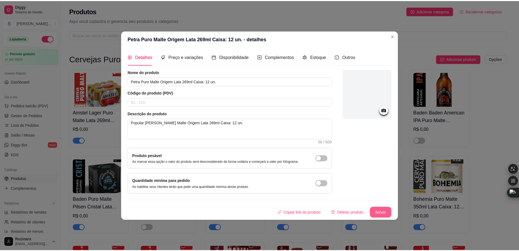
scroll to position [763, 0]
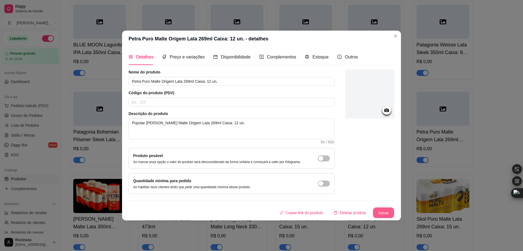
click at [385, 212] on button "Salvar" at bounding box center [383, 212] width 21 height 11
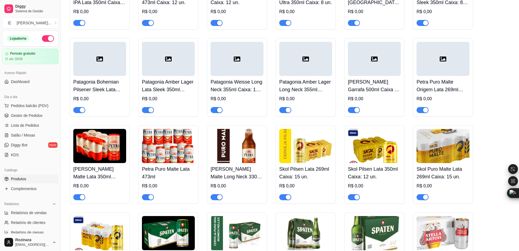
scroll to position [818, 0]
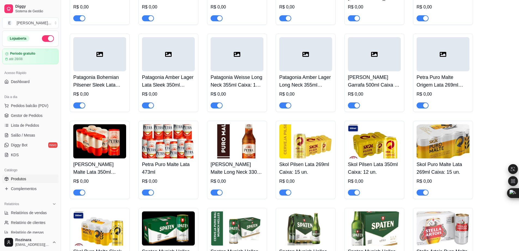
click at [423, 59] on div at bounding box center [443, 54] width 53 height 34
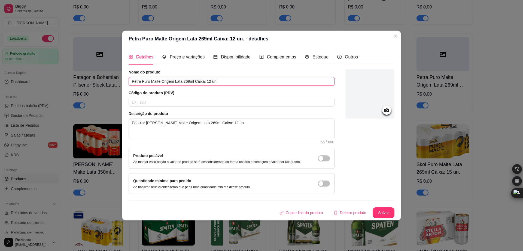
drag, startPoint x: 228, startPoint y: 81, endPoint x: 105, endPoint y: 74, distance: 123.5
click at [105, 74] on div "Petra Puro Malte Origem Lata 269ml Caixa: 12 un. - detalhes Detalhes Preço e va…" at bounding box center [261, 125] width 523 height 251
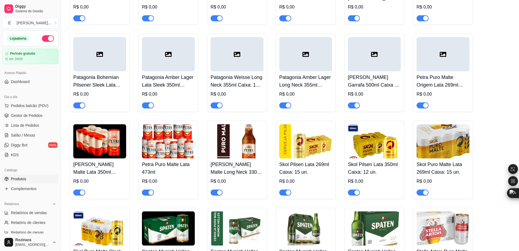
click at [103, 149] on img at bounding box center [99, 141] width 53 height 34
click at [439, 59] on div at bounding box center [443, 54] width 53 height 34
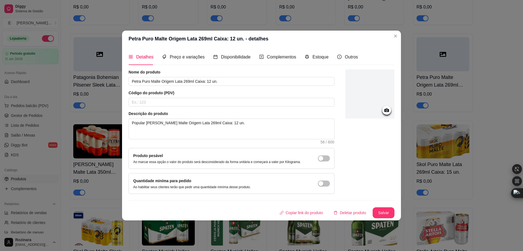
click at [386, 111] on icon at bounding box center [387, 110] width 5 height 4
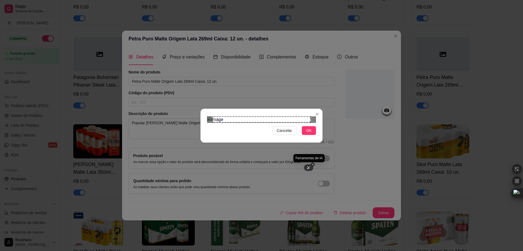
click at [308, 166] on div at bounding box center [308, 167] width 9 height 7
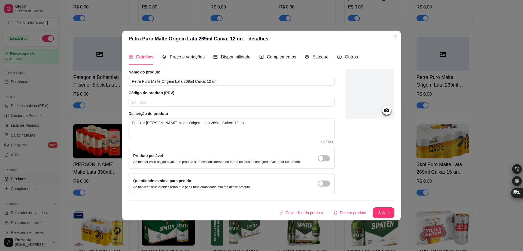
click at [391, 110] on div at bounding box center [387, 110] width 9 height 9
click at [387, 109] on icon at bounding box center [387, 110] width 5 height 4
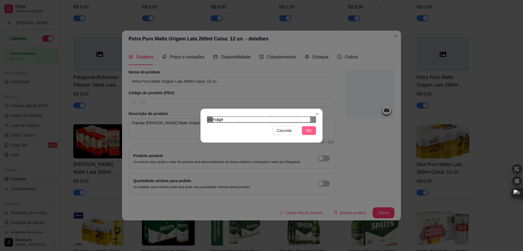
click at [312, 135] on button "OK" at bounding box center [309, 130] width 14 height 9
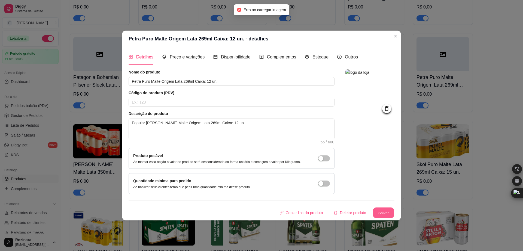
click at [386, 212] on button "Salvar" at bounding box center [383, 212] width 21 height 11
click at [386, 213] on button "Salvar" at bounding box center [383, 212] width 21 height 11
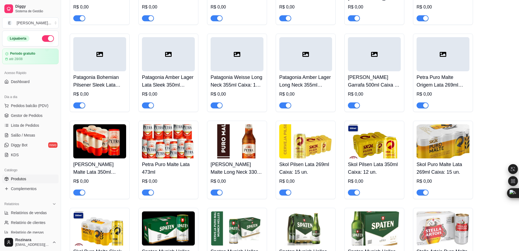
click at [98, 143] on img at bounding box center [99, 141] width 53 height 34
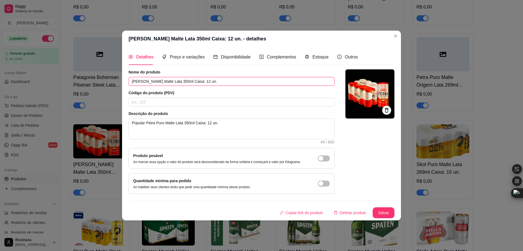
drag, startPoint x: 211, startPoint y: 78, endPoint x: 99, endPoint y: 71, distance: 112.5
click at [99, 71] on div "Petra Puro Malte Lata 350ml Caixa: 12 un. - detalhes Detalhes Preço e variações…" at bounding box center [261, 125] width 523 height 251
click at [388, 111] on icon at bounding box center [388, 112] width 4 height 4
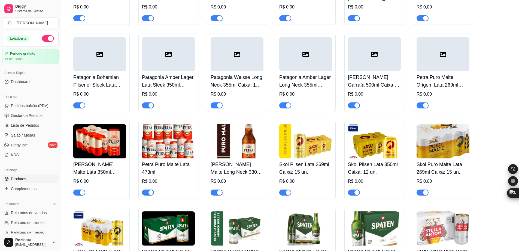
click at [107, 155] on img at bounding box center [99, 141] width 53 height 34
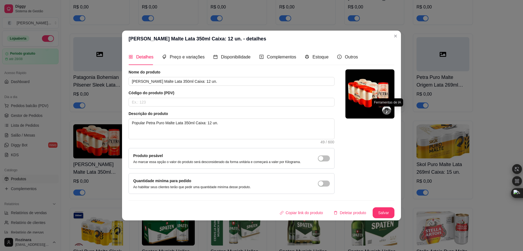
click at [389, 110] on icon at bounding box center [387, 111] width 3 height 3
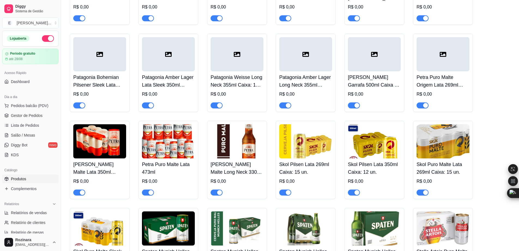
click at [101, 146] on img at bounding box center [99, 141] width 53 height 34
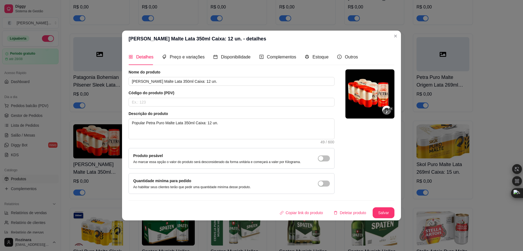
click at [386, 108] on div at bounding box center [387, 112] width 9 height 8
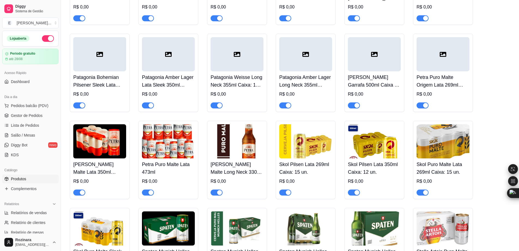
click at [87, 150] on img at bounding box center [99, 141] width 53 height 34
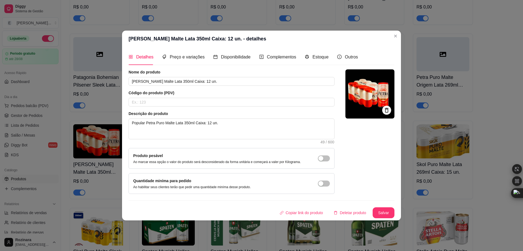
click at [389, 108] on icon at bounding box center [387, 109] width 4 height 5
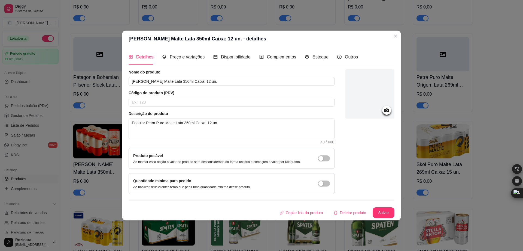
click at [390, 109] on div at bounding box center [387, 110] width 9 height 9
click at [385, 110] on icon at bounding box center [387, 110] width 5 height 4
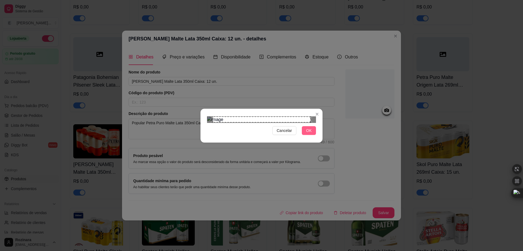
click at [314, 135] on button "OK" at bounding box center [309, 130] width 14 height 9
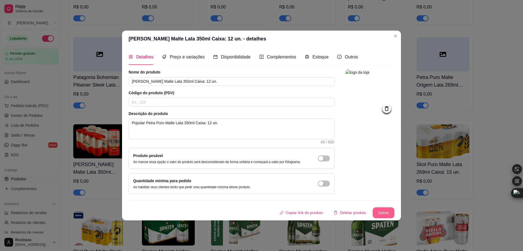
click at [382, 210] on button "Salvar" at bounding box center [384, 212] width 22 height 11
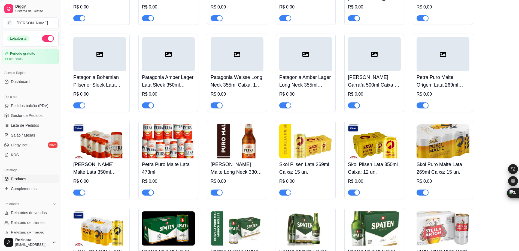
click at [441, 62] on div at bounding box center [443, 54] width 53 height 34
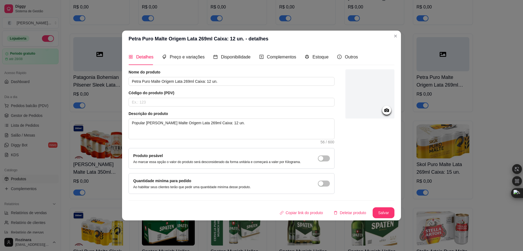
click at [386, 111] on icon at bounding box center [387, 110] width 5 height 4
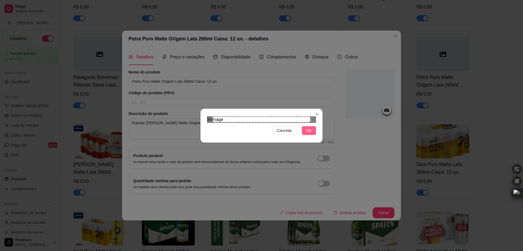
click at [312, 135] on button "OK" at bounding box center [309, 130] width 14 height 9
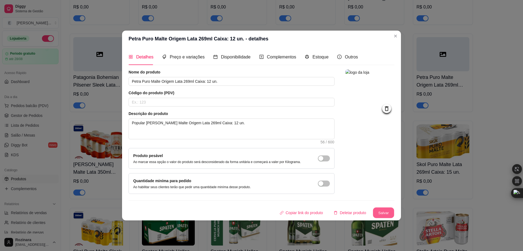
click at [378, 213] on button "Salvar" at bounding box center [383, 212] width 21 height 11
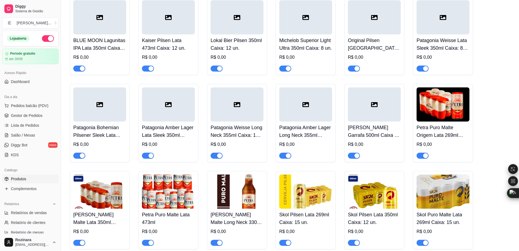
scroll to position [845, 0]
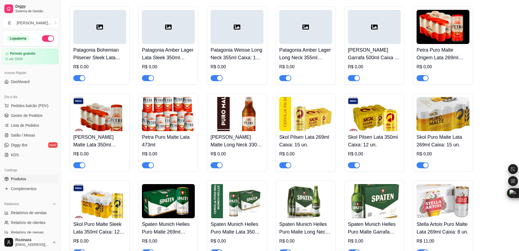
click at [359, 43] on div at bounding box center [374, 27] width 53 height 34
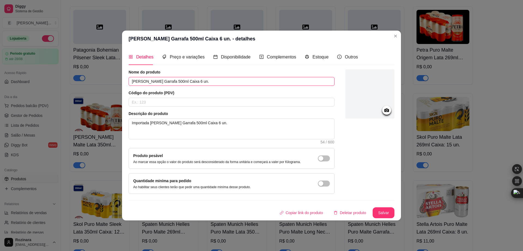
drag, startPoint x: 216, startPoint y: 82, endPoint x: 109, endPoint y: 86, distance: 107.2
click at [109, 86] on div "[PERSON_NAME] Garrafa 500ml Caixa 6 un. - detalhes Detalhes Preço e variações D…" at bounding box center [261, 125] width 523 height 251
click at [385, 112] on icon at bounding box center [387, 110] width 6 height 6
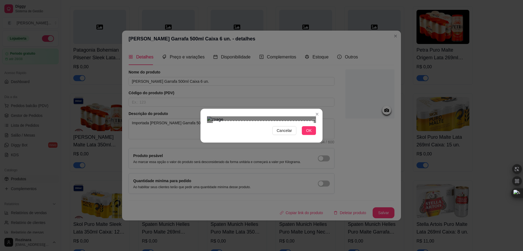
click at [316, 119] on div "Use the arrow keys to move the north east drag handle to change the crop select…" at bounding box center [316, 119] width 0 height 0
click at [208, 227] on div "Use the arrow keys to move the south west drag handle to change the crop select…" at bounding box center [208, 227] width 0 height 0
click at [311, 133] on span "OK" at bounding box center [308, 130] width 5 height 6
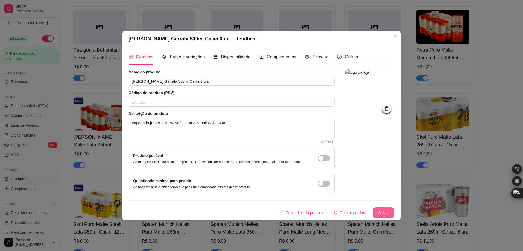
click at [384, 213] on button "Salvar" at bounding box center [384, 212] width 22 height 11
click at [387, 109] on icon at bounding box center [387, 108] width 6 height 6
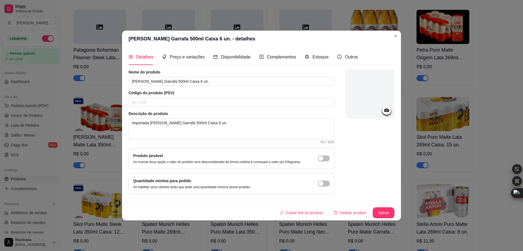
click at [387, 111] on icon at bounding box center [387, 110] width 6 height 6
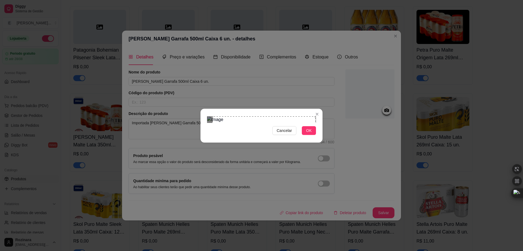
click at [316, 109] on section "Cancelar OK" at bounding box center [262, 126] width 122 height 34
click at [204, 216] on div "Cancelar OK" at bounding box center [261, 125] width 523 height 251
click at [288, 156] on div "Use the arrow keys to move the crop selection area" at bounding box center [261, 185] width 109 height 109
click at [261, 118] on div "Use the arrow keys to move the crop selection area" at bounding box center [261, 172] width 109 height 109
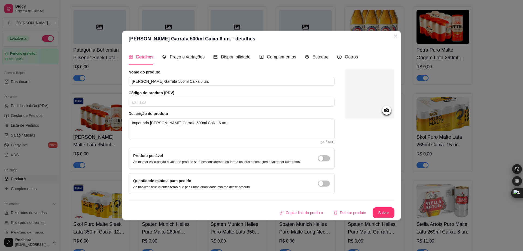
click at [386, 111] on icon at bounding box center [387, 110] width 5 height 4
click at [385, 110] on icon at bounding box center [387, 110] width 5 height 4
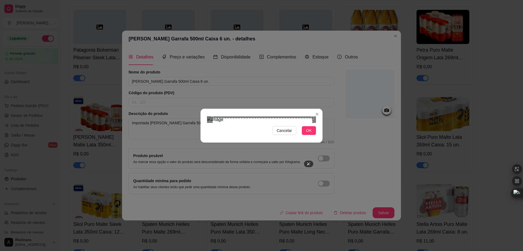
click at [318, 137] on div "Cancelar OK" at bounding box center [262, 125] width 122 height 23
click at [207, 137] on div "Cancelar OK" at bounding box center [262, 125] width 122 height 23
click at [312, 133] on span "OK" at bounding box center [308, 130] width 5 height 6
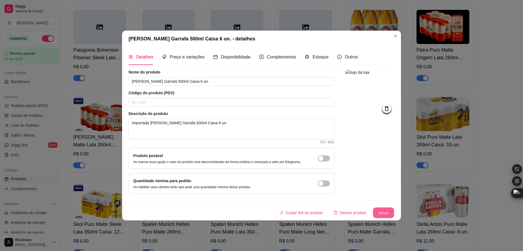
click at [383, 212] on button "Salvar" at bounding box center [383, 212] width 21 height 11
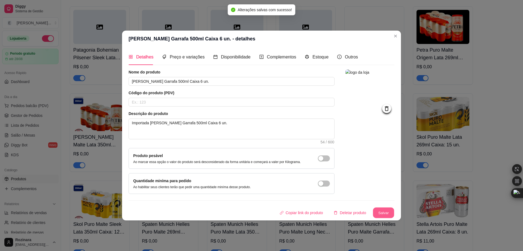
click at [383, 212] on button "Salvar" at bounding box center [383, 212] width 21 height 11
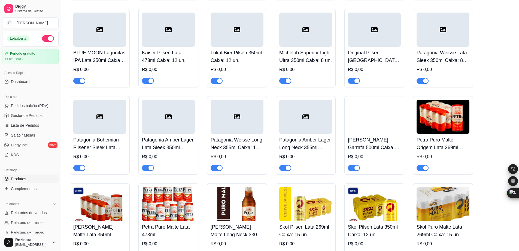
scroll to position [763, 0]
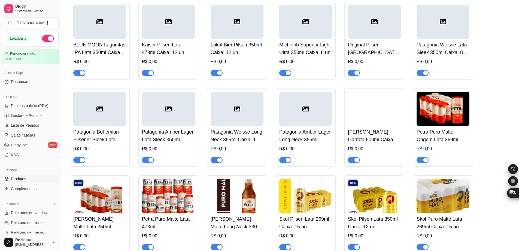
click at [384, 120] on img at bounding box center [374, 109] width 53 height 34
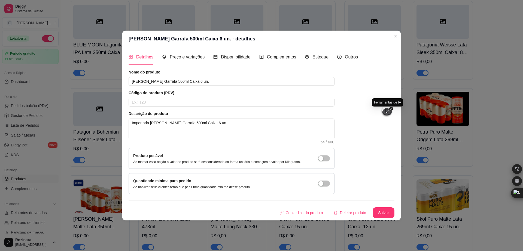
click at [386, 110] on icon at bounding box center [388, 112] width 4 height 4
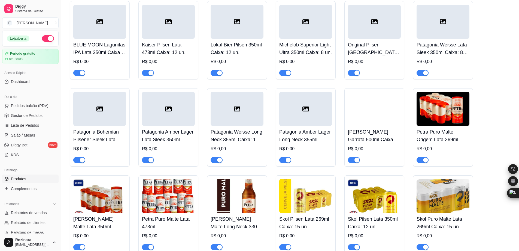
click at [364, 109] on img at bounding box center [374, 109] width 53 height 34
click at [373, 118] on img at bounding box center [374, 109] width 53 height 34
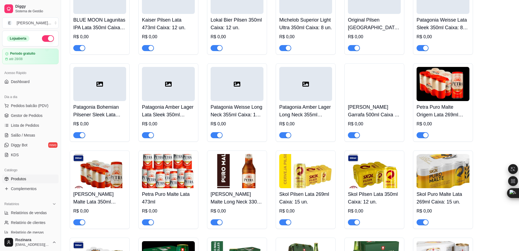
scroll to position [791, 0]
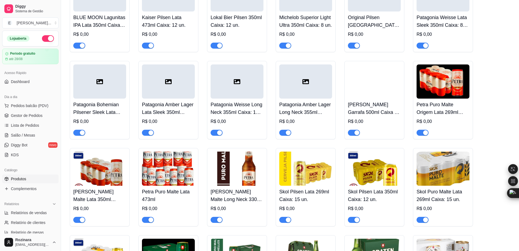
click at [376, 76] on img at bounding box center [374, 81] width 53 height 34
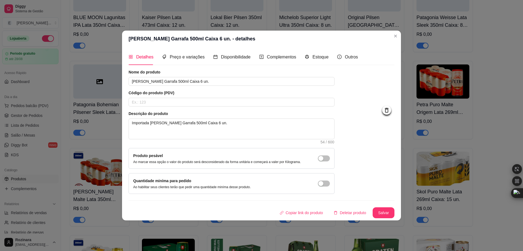
click at [399, 32] on header "[PERSON_NAME] Garrafa 500ml Caixa 6 un. - detalhes" at bounding box center [261, 39] width 279 height 16
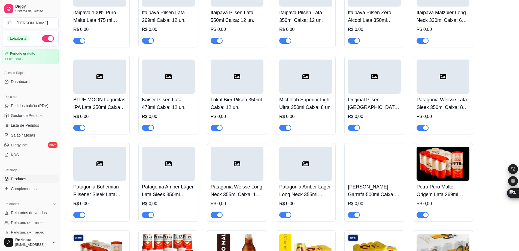
scroll to position [709, 0]
click at [109, 173] on div at bounding box center [99, 163] width 53 height 34
click at [429, 89] on div at bounding box center [443, 76] width 53 height 34
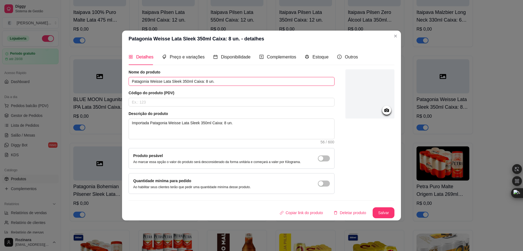
drag, startPoint x: 219, startPoint y: 82, endPoint x: 97, endPoint y: 82, distance: 122.1
click at [97, 82] on div "Patagonia Weisse Lata Sleek 350ml Caixa: 8 un. - detalhes Detalhes Preço e vari…" at bounding box center [261, 125] width 523 height 251
click at [387, 110] on circle at bounding box center [386, 109] width 1 height 1
click at [385, 110] on icon at bounding box center [387, 110] width 5 height 4
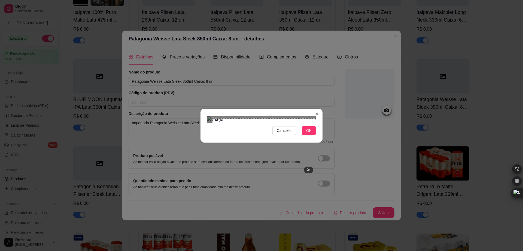
click at [320, 109] on section "Cancelar OK" at bounding box center [262, 126] width 122 height 34
click at [197, 186] on div "Cancelar OK" at bounding box center [261, 125] width 523 height 251
click at [310, 133] on span "OK" at bounding box center [308, 130] width 5 height 6
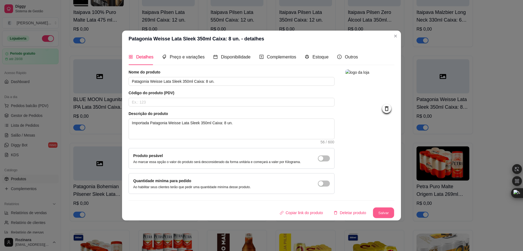
click at [378, 212] on button "Salvar" at bounding box center [383, 212] width 21 height 11
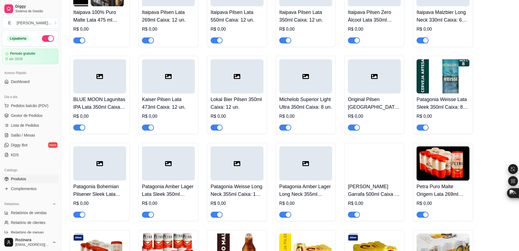
click at [107, 178] on div at bounding box center [99, 163] width 53 height 34
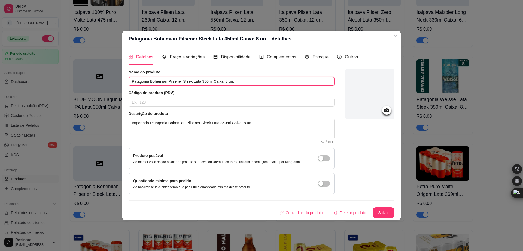
drag, startPoint x: 248, startPoint y: 81, endPoint x: 62, endPoint y: 80, distance: 185.9
click at [62, 80] on div "Patagonia Bohemian Pilsener Sleek Lata 350ml Caixa: 8 un. - detalhes Detalhes P…" at bounding box center [261, 125] width 523 height 251
click at [386, 109] on icon at bounding box center [387, 110] width 6 height 6
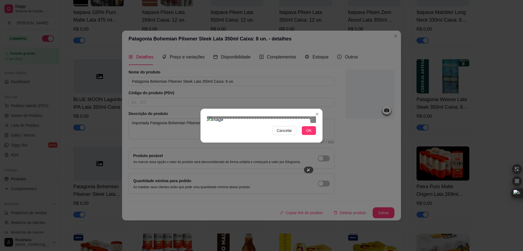
click at [196, 51] on div "Cancelar OK" at bounding box center [261, 125] width 523 height 251
click at [297, 145] on div "Use the arrow keys to move the crop selection area" at bounding box center [265, 178] width 104 height 104
click at [193, 47] on div "Cancelar OK" at bounding box center [261, 125] width 523 height 251
click at [276, 116] on div "Use the arrow keys to move the crop selection area" at bounding box center [261, 170] width 109 height 109
click at [285, 141] on div "Use the arrow keys to move the crop selection area" at bounding box center [261, 172] width 109 height 109
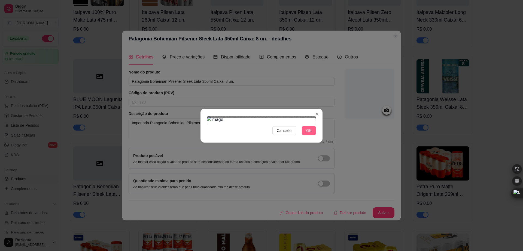
click at [308, 133] on span "OK" at bounding box center [308, 130] width 5 height 6
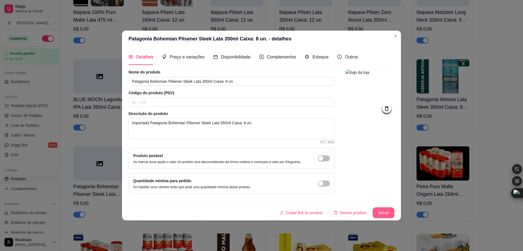
click at [387, 209] on button "Salvar" at bounding box center [384, 212] width 22 height 11
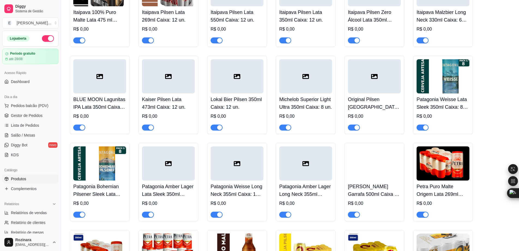
click at [176, 167] on div at bounding box center [168, 163] width 53 height 34
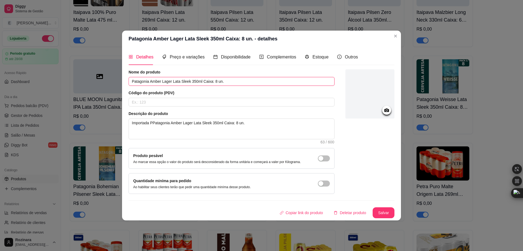
drag, startPoint x: 241, startPoint y: 78, endPoint x: 65, endPoint y: 77, distance: 175.9
click at [65, 77] on div "Patagonia Amber Lager Lata Sleek 350ml Caixa: 8 un. - detalhes Detalhes Preço e…" at bounding box center [261, 125] width 523 height 251
click at [384, 109] on icon at bounding box center [387, 110] width 6 height 6
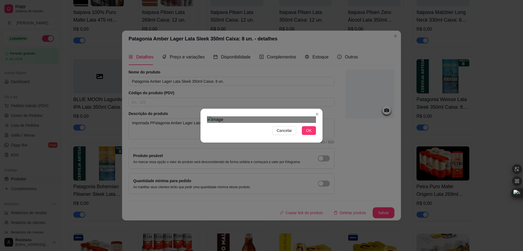
click at [298, 152] on div "Use the arrow keys to move the crop selection area" at bounding box center [267, 180] width 98 height 98
click at [199, 48] on div "Cancelar OK" at bounding box center [261, 125] width 523 height 251
click at [263, 116] on div "Use the arrow keys to move the crop selection area" at bounding box center [261, 170] width 109 height 109
click at [311, 133] on span "OK" at bounding box center [308, 130] width 5 height 6
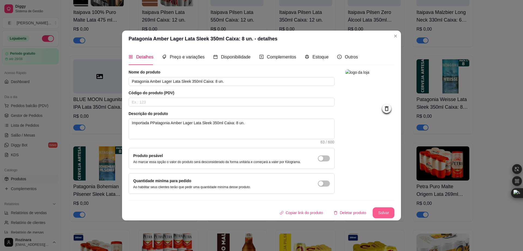
click at [380, 211] on button "Salvar" at bounding box center [384, 212] width 22 height 11
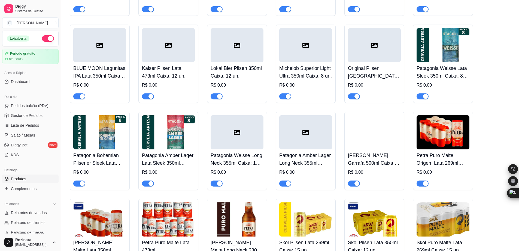
scroll to position [763, 0]
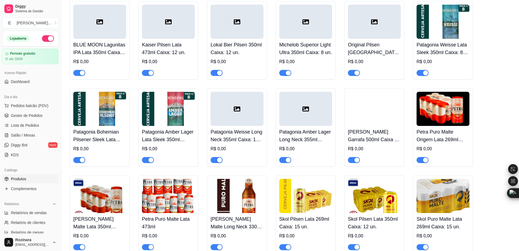
click at [243, 121] on div at bounding box center [237, 109] width 53 height 34
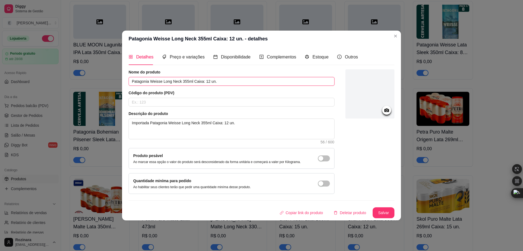
drag, startPoint x: 218, startPoint y: 81, endPoint x: 93, endPoint y: 81, distance: 124.9
click at [93, 81] on div "Patagonia Weisse Long Neck 355ml Caixa: 12 un. - detalhes Detalhes Preço e vari…" at bounding box center [261, 125] width 523 height 251
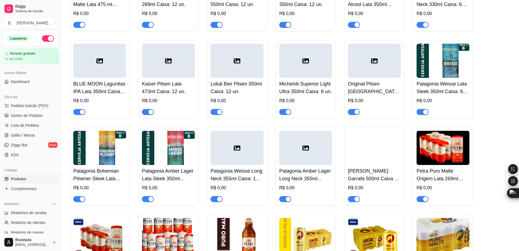
scroll to position [736, 0]
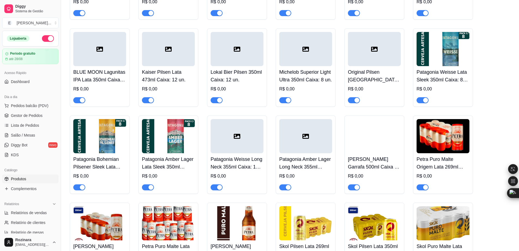
click at [240, 139] on icon at bounding box center [237, 136] width 7 height 5
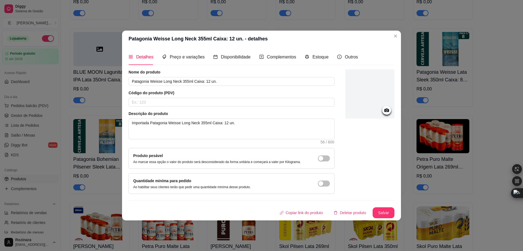
click at [388, 108] on icon at bounding box center [387, 110] width 5 height 4
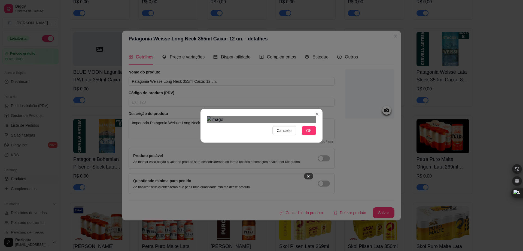
click at [322, 114] on div "Cancelar OK" at bounding box center [262, 125] width 122 height 23
click at [200, 201] on div "Cancelar OK" at bounding box center [261, 125] width 523 height 251
click at [283, 143] on div "Use the arrow keys to move the crop selection area" at bounding box center [261, 181] width 109 height 109
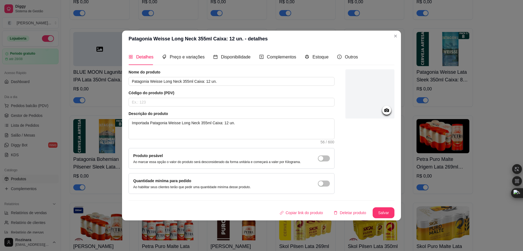
click at [385, 110] on icon at bounding box center [387, 110] width 5 height 4
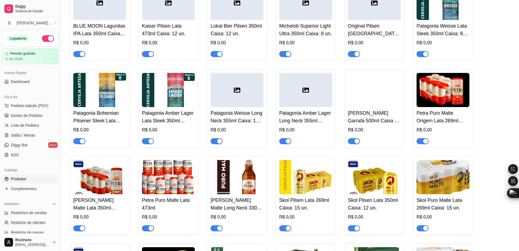
scroll to position [763, 0]
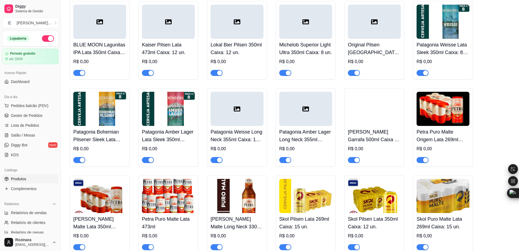
click at [249, 117] on div at bounding box center [237, 109] width 53 height 34
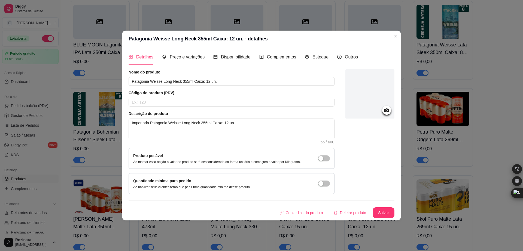
click at [386, 109] on icon at bounding box center [387, 110] width 5 height 4
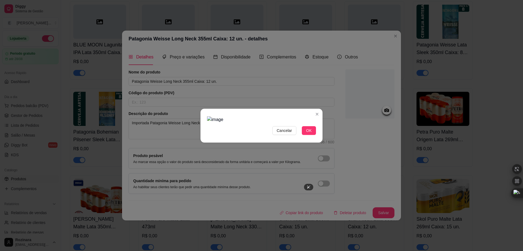
click at [312, 116] on img at bounding box center [261, 119] width 109 height 7
click at [311, 133] on span "OK" at bounding box center [308, 130] width 5 height 6
click at [309, 133] on span "OK" at bounding box center [308, 130] width 5 height 6
click at [308, 133] on span "OK" at bounding box center [308, 130] width 5 height 6
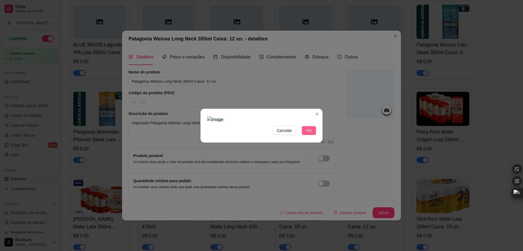
click at [308, 133] on span "OK" at bounding box center [308, 130] width 5 height 6
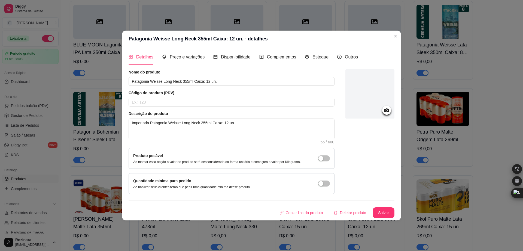
click at [386, 109] on icon at bounding box center [387, 110] width 5 height 4
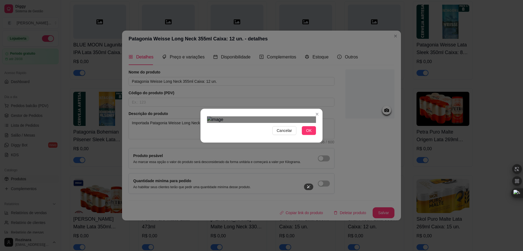
click at [314, 116] on div at bounding box center [261, 119] width 109 height 7
click at [196, 213] on div "Cancelar OK" at bounding box center [261, 125] width 523 height 251
click at [290, 138] on div "Use the arrow keys to move the crop selection area" at bounding box center [261, 192] width 108 height 108
click at [322, 137] on div "Cancelar OK" at bounding box center [262, 125] width 122 height 23
click at [311, 133] on span "OK" at bounding box center [308, 130] width 5 height 6
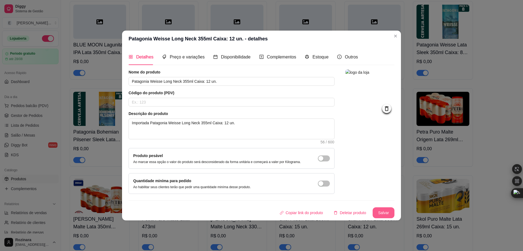
click at [381, 213] on button "Salvar" at bounding box center [384, 212] width 22 height 11
click at [382, 213] on button "Salvar" at bounding box center [383, 212] width 21 height 11
click at [387, 109] on icon at bounding box center [387, 108] width 6 height 6
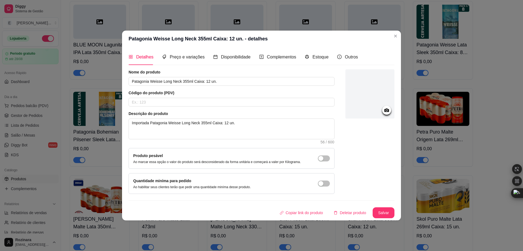
click at [387, 109] on icon at bounding box center [387, 110] width 6 height 6
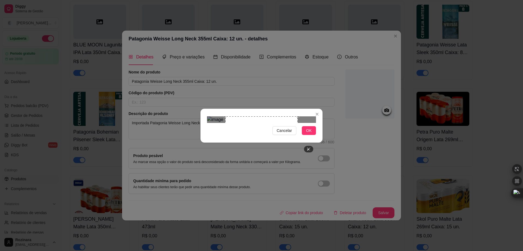
click at [327, 83] on div "Cancelar OK" at bounding box center [261, 125] width 523 height 251
click at [306, 135] on button "OK" at bounding box center [309, 130] width 14 height 9
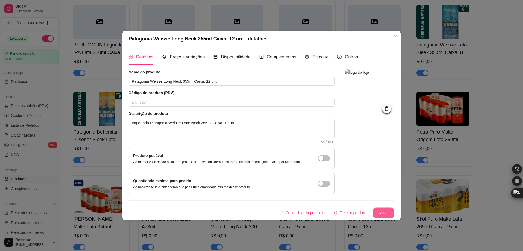
click at [390, 210] on button "Salvar" at bounding box center [383, 212] width 21 height 11
click at [377, 216] on button "Salvar" at bounding box center [384, 212] width 22 height 11
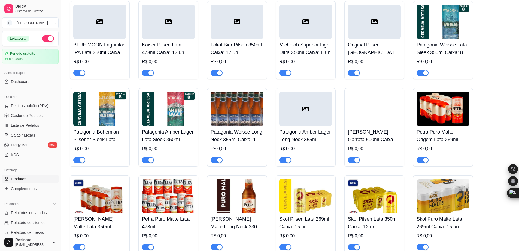
click at [231, 110] on img at bounding box center [237, 109] width 53 height 34
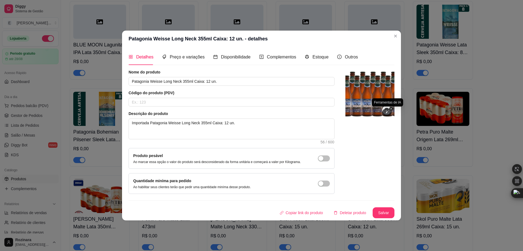
click at [387, 111] on icon at bounding box center [388, 112] width 4 height 4
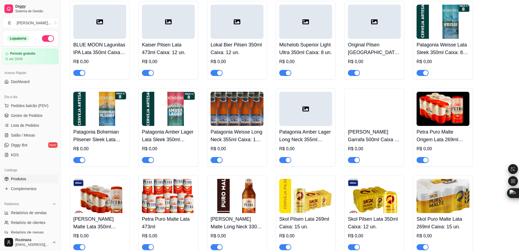
click at [232, 110] on img at bounding box center [237, 109] width 53 height 34
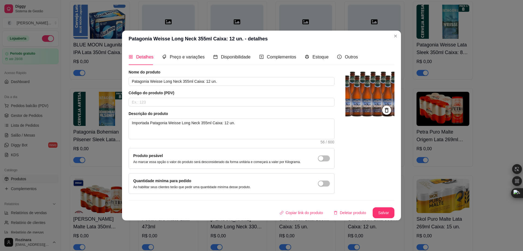
click at [386, 107] on icon at bounding box center [387, 110] width 6 height 6
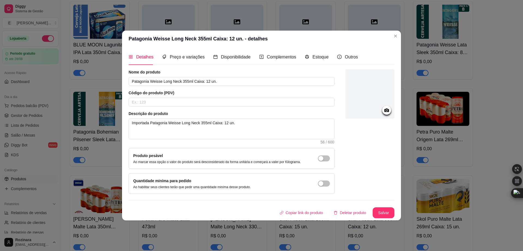
click at [387, 109] on icon at bounding box center [387, 110] width 5 height 4
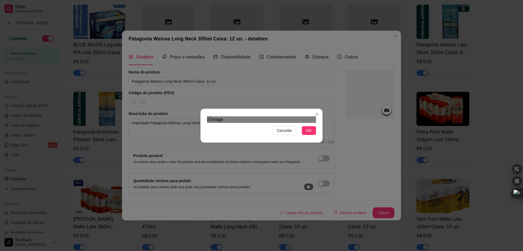
click at [320, 137] on div "Cancelar OK" at bounding box center [262, 125] width 122 height 23
click at [196, 20] on div "Cancelar OK" at bounding box center [261, 125] width 523 height 251
click at [285, 137] on div "Use the arrow keys to move the crop selection area" at bounding box center [261, 191] width 109 height 109
click at [313, 135] on button "OK" at bounding box center [309, 130] width 14 height 9
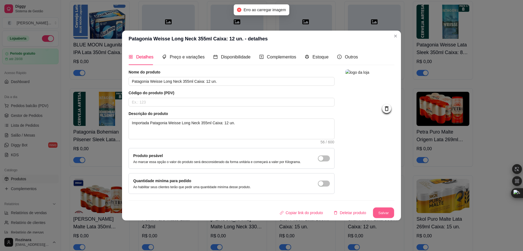
click at [389, 213] on button "Salvar" at bounding box center [383, 212] width 21 height 11
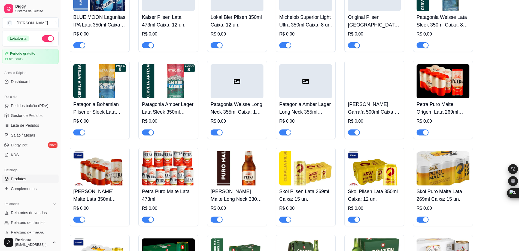
scroll to position [791, 0]
click at [236, 91] on div at bounding box center [237, 81] width 53 height 34
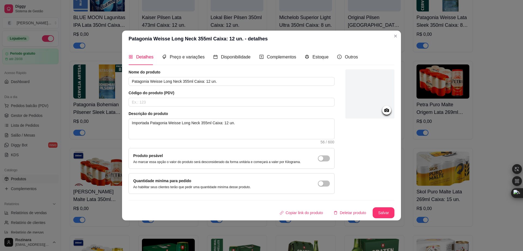
click at [386, 111] on icon at bounding box center [387, 110] width 5 height 4
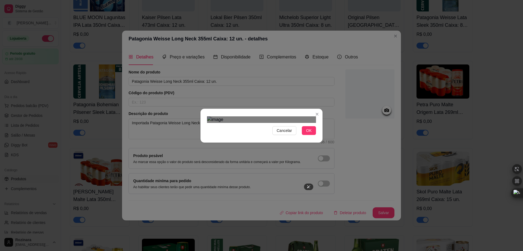
click at [321, 114] on div "Cancelar OK" at bounding box center [262, 125] width 122 height 23
click at [195, 194] on div "Cancelar OK" at bounding box center [261, 125] width 523 height 251
click at [323, 185] on div "Cancelar OK" at bounding box center [261, 125] width 523 height 251
click at [179, 66] on div "Cancelar OK" at bounding box center [261, 125] width 523 height 251
click at [264, 179] on div "Use the arrow keys to move the crop selection area" at bounding box center [261, 195] width 109 height 109
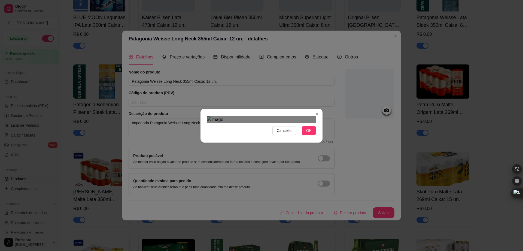
click at [255, 137] on div "Use the arrow keys to move the crop selection area" at bounding box center [261, 191] width 109 height 109
click at [310, 133] on span "OK" at bounding box center [308, 130] width 5 height 6
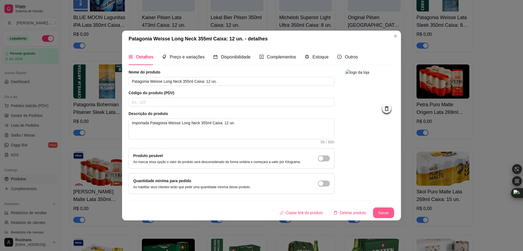
click at [384, 212] on button "Salvar" at bounding box center [383, 212] width 21 height 11
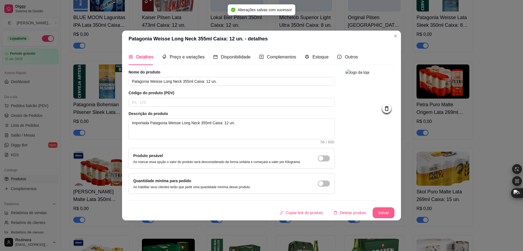
click at [384, 212] on button "Salvar" at bounding box center [384, 212] width 22 height 11
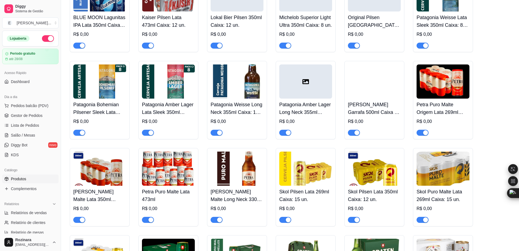
click at [294, 89] on div at bounding box center [305, 81] width 53 height 34
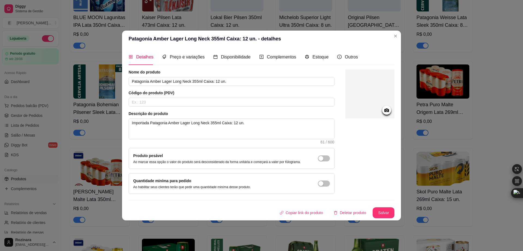
click at [386, 111] on icon at bounding box center [387, 110] width 5 height 4
drag, startPoint x: 236, startPoint y: 82, endPoint x: 80, endPoint y: 86, distance: 155.7
click at [80, 86] on div "Patagonia Amber Lager Long Neck 355ml Caixa: 12 un. - detalhes Detalhes Preço e…" at bounding box center [261, 125] width 523 height 251
click at [386, 109] on icon at bounding box center [387, 110] width 5 height 4
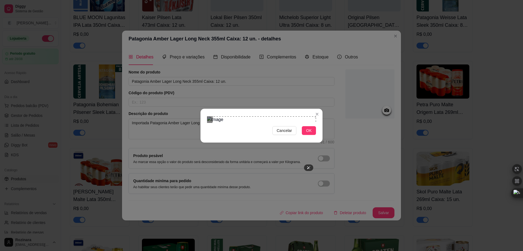
click at [320, 114] on div "Cancelar OK" at bounding box center [262, 125] width 122 height 23
click at [203, 137] on div "Cancelar OK" at bounding box center [262, 125] width 122 height 23
click at [309, 133] on span "OK" at bounding box center [308, 130] width 5 height 6
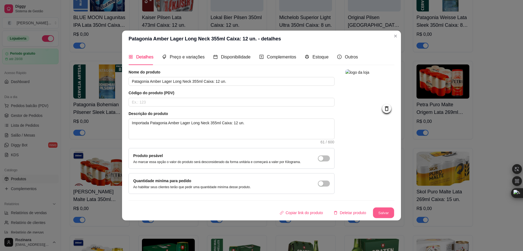
click at [381, 213] on button "Salvar" at bounding box center [383, 212] width 21 height 11
click at [387, 212] on button "Salvar" at bounding box center [384, 212] width 22 height 11
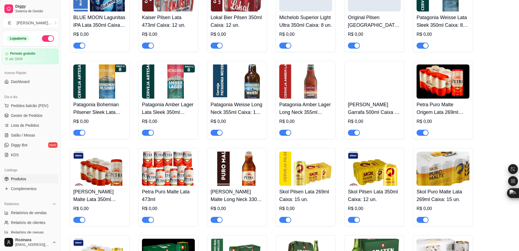
click at [237, 88] on img at bounding box center [237, 81] width 53 height 34
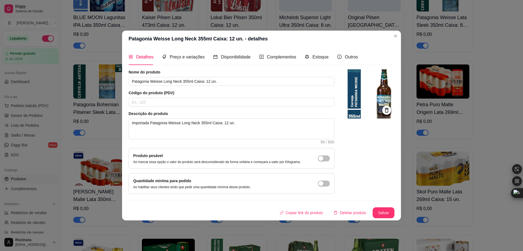
click at [385, 106] on div at bounding box center [387, 110] width 9 height 9
click at [388, 107] on icon at bounding box center [387, 109] width 4 height 5
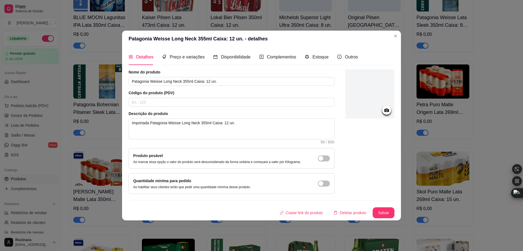
click at [387, 110] on circle at bounding box center [386, 109] width 1 height 1
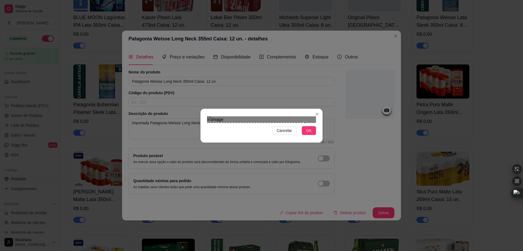
click at [212, 122] on div "Use the arrow keys to move the crop selection area" at bounding box center [256, 171] width 98 height 98
click at [308, 133] on span "OK" at bounding box center [308, 130] width 5 height 6
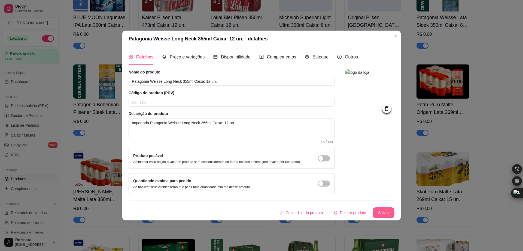
click at [381, 213] on button "Salvar" at bounding box center [384, 212] width 22 height 11
click at [387, 210] on button "Salvar" at bounding box center [384, 212] width 22 height 11
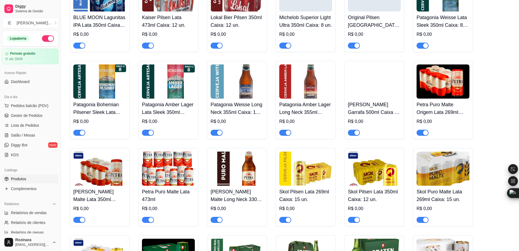
click at [370, 90] on img at bounding box center [374, 81] width 53 height 34
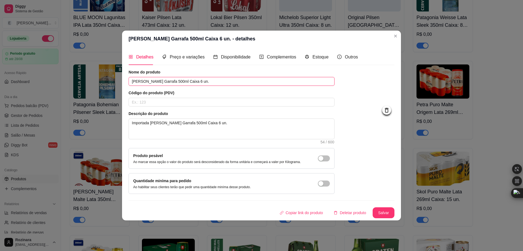
drag, startPoint x: 213, startPoint y: 82, endPoint x: 71, endPoint y: 82, distance: 141.8
click at [71, 82] on div "[PERSON_NAME] Garrafa 500ml Caixa 6 un. - detalhes Detalhes Preço e variações D…" at bounding box center [261, 125] width 523 height 251
click at [386, 107] on icon at bounding box center [387, 110] width 6 height 6
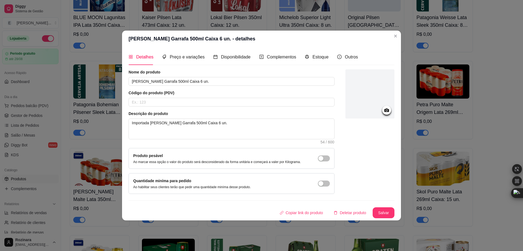
click at [388, 111] on icon at bounding box center [387, 110] width 5 height 4
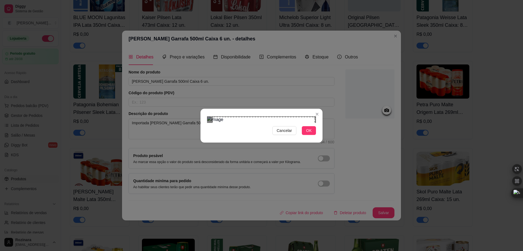
click at [315, 109] on section "Cancelar OK" at bounding box center [262, 126] width 122 height 34
click at [193, 194] on div "Cancelar OK" at bounding box center [261, 125] width 523 height 251
click at [308, 133] on span "OK" at bounding box center [308, 130] width 5 height 6
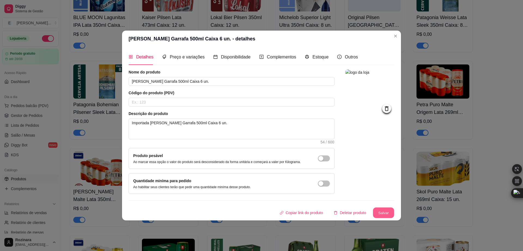
click at [384, 209] on button "Salvar" at bounding box center [383, 212] width 21 height 11
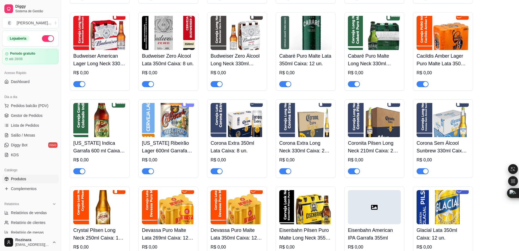
scroll to position [382, 0]
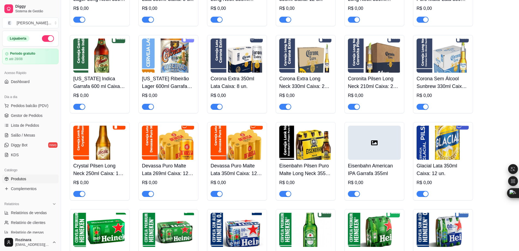
click at [374, 154] on div at bounding box center [374, 142] width 53 height 34
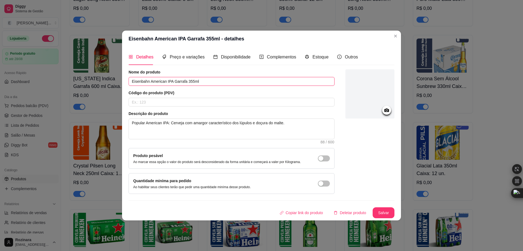
drag, startPoint x: 207, startPoint y: 84, endPoint x: 65, endPoint y: 76, distance: 142.3
click at [65, 76] on div "Eisenbahn American IPA Garrafa 355ml - detalhes Detalhes Preço e variações Disp…" at bounding box center [261, 125] width 523 height 251
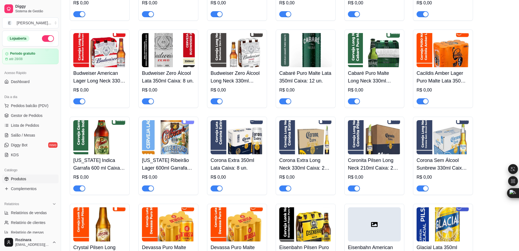
scroll to position [354, 0]
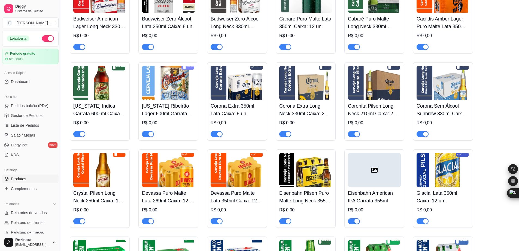
click at [373, 177] on div at bounding box center [374, 170] width 53 height 34
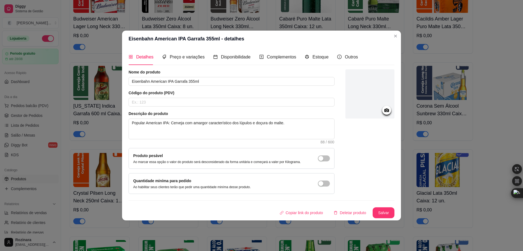
click at [391, 110] on div at bounding box center [387, 110] width 9 height 9
click at [386, 110] on icon at bounding box center [387, 110] width 6 height 6
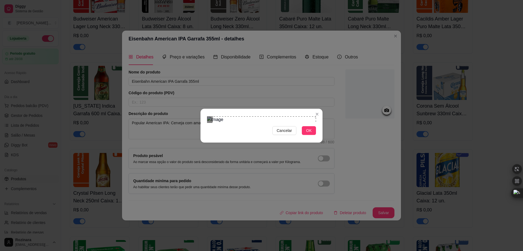
click at [320, 109] on section "Cancelar OK" at bounding box center [262, 126] width 122 height 34
click at [203, 137] on div "Cancelar OK" at bounding box center [262, 125] width 122 height 23
click at [307, 133] on span "OK" at bounding box center [308, 130] width 5 height 6
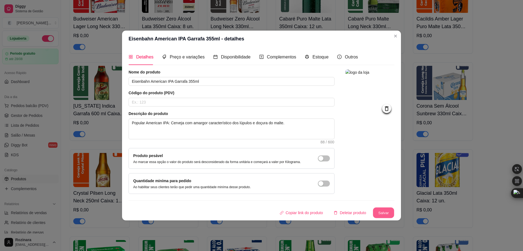
click at [387, 213] on button "Salvar" at bounding box center [383, 212] width 21 height 11
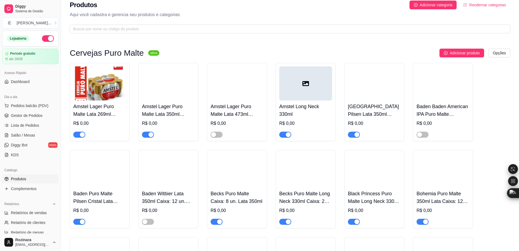
scroll to position [0, 0]
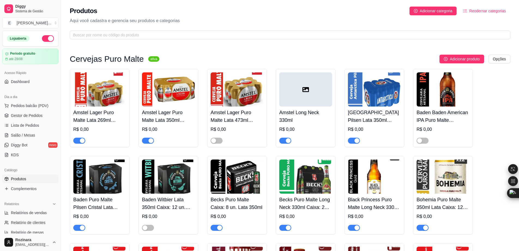
click at [313, 103] on div at bounding box center [305, 89] width 53 height 34
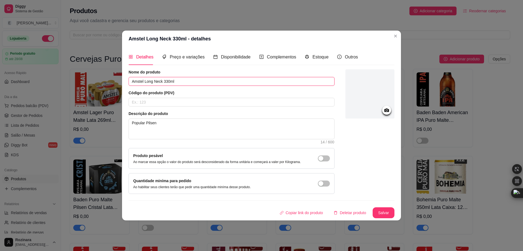
drag, startPoint x: 199, startPoint y: 78, endPoint x: 71, endPoint y: 78, distance: 127.9
click at [71, 78] on div "Amstel Long Neck 330ml - detalhes Detalhes Preço e variações Disponibilidade Co…" at bounding box center [261, 125] width 523 height 251
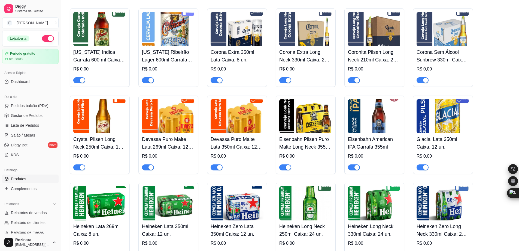
scroll to position [436, 0]
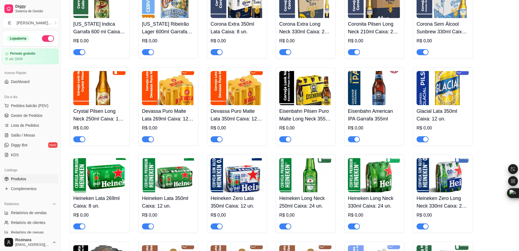
click at [362, 92] on img at bounding box center [374, 88] width 53 height 34
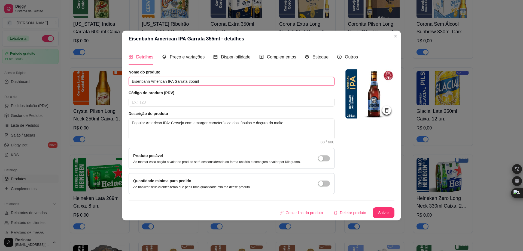
click at [208, 78] on input "Eisenbahn American IPA Garrafa 355ml" at bounding box center [232, 81] width 206 height 9
paste input "Caixa com: 12 un."
click at [214, 80] on input "Eisenbahn American IPA Garrafa 355ml Caixa com: 12 un." at bounding box center [232, 81] width 206 height 9
drag, startPoint x: 222, startPoint y: 83, endPoint x: 90, endPoint y: 96, distance: 132.1
click at [90, 96] on div "Eisenbahn American IPA Garrafa 355ml - detalhes Detalhes Preço e variações Disp…" at bounding box center [261, 125] width 523 height 251
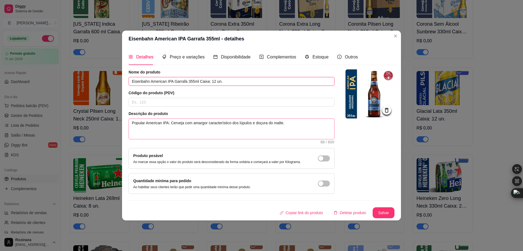
type input "Eisenbahn American IPA Garrafa 355ml Caixa: 12 un."
drag, startPoint x: 147, startPoint y: 124, endPoint x: 322, endPoint y: 118, distance: 175.1
click at [322, 119] on textarea "Popular American IPA: Cerveja com amargor característico dos lúpulos e doçura d…" at bounding box center [232, 129] width 206 height 20
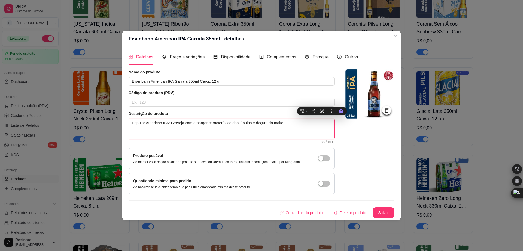
paste textarea "Eisenbahn American IPA Garrafa 355ml Caixa: 12 un."
type textarea "Popular Eisenbahn American IPA Garrafa 355ml Caixa: 12 un."
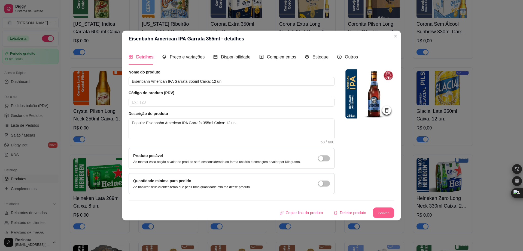
click at [386, 213] on button "Salvar" at bounding box center [383, 212] width 21 height 11
click at [386, 212] on button "Salvar" at bounding box center [383, 212] width 21 height 11
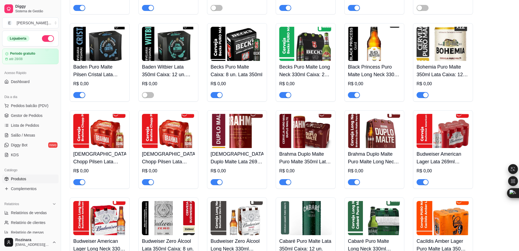
scroll to position [0, 0]
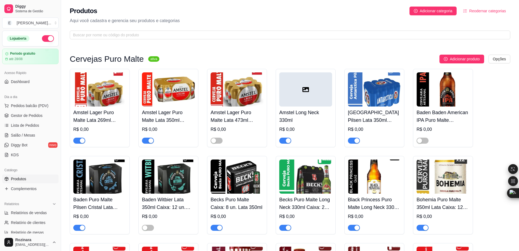
click at [303, 88] on icon at bounding box center [306, 89] width 7 height 5
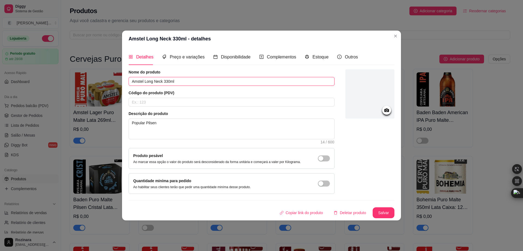
drag, startPoint x: 181, startPoint y: 84, endPoint x: 78, endPoint y: 88, distance: 103.4
click at [78, 88] on div "Amstel Long Neck 330ml - detalhes Detalhes Preço e variações Disponibilidade Co…" at bounding box center [261, 125] width 523 height 251
click at [387, 110] on circle at bounding box center [386, 109] width 1 height 1
click at [199, 79] on input "Amstel Long Neck 330ml" at bounding box center [232, 81] width 206 height 9
type input "Amstel Long Neck 330ml Caixa: 6 un."
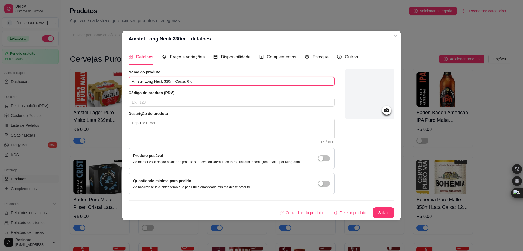
drag, startPoint x: 202, startPoint y: 81, endPoint x: 68, endPoint y: 79, distance: 133.6
click at [68, 79] on div "Amstel Long Neck 330ml - detalhes Detalhes Preço e variações Disponibilidade Co…" at bounding box center [261, 125] width 523 height 251
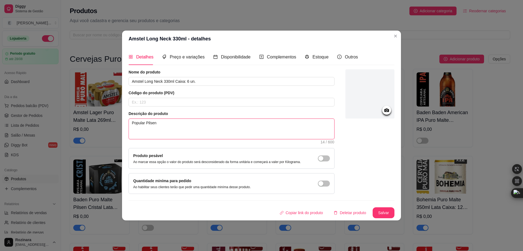
drag, startPoint x: 170, startPoint y: 121, endPoint x: 146, endPoint y: 122, distance: 24.6
click at [146, 122] on textarea "Popular Pilsen" at bounding box center [232, 129] width 206 height 20
paste textarea "Amstel Long Neck 330ml Caixa: 6 un."
type textarea "Popular Amstel Long Neck 330ml Caixa: 6 un."
click at [388, 212] on button "Salvar" at bounding box center [384, 212] width 22 height 11
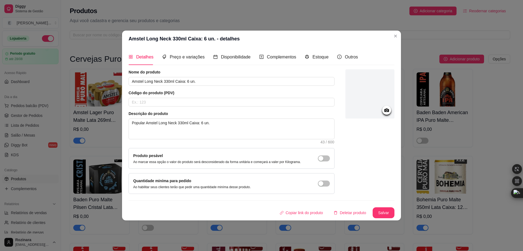
click at [388, 107] on icon at bounding box center [387, 110] width 6 height 6
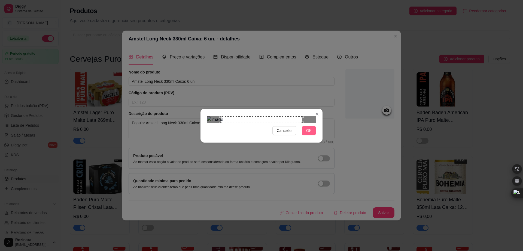
click at [308, 133] on span "OK" at bounding box center [308, 130] width 5 height 6
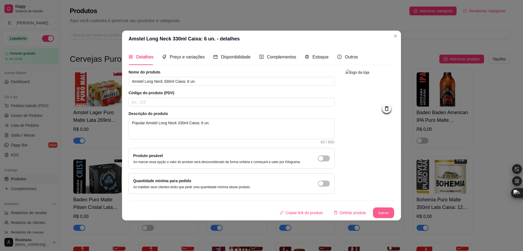
click at [386, 209] on button "Salvar" at bounding box center [383, 212] width 21 height 11
click at [385, 212] on button "Salvar" at bounding box center [384, 212] width 22 height 11
